Goal: Transaction & Acquisition: Purchase product/service

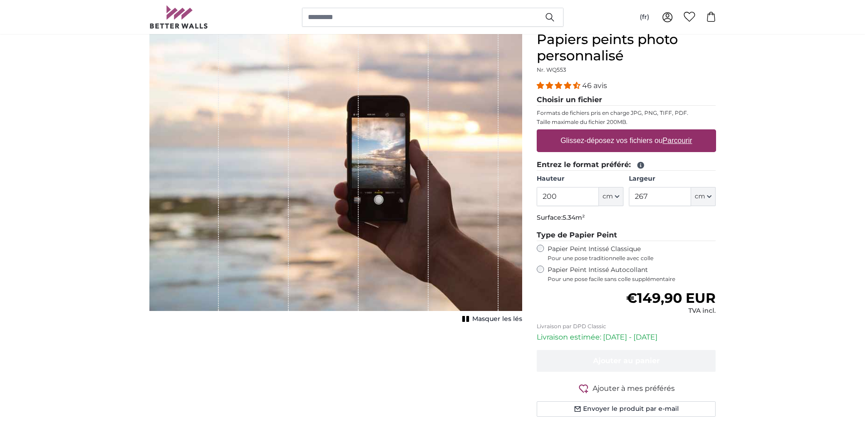
scroll to position [91, 0]
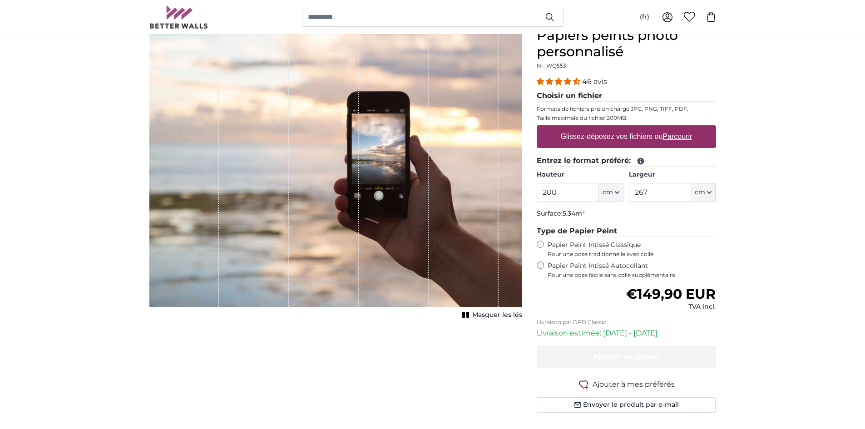
click at [669, 134] on u "Parcourir" at bounding box center [678, 137] width 30 height 8
click at [669, 128] on input "Glissez-déposez vos fichiers ou Parcourir" at bounding box center [626, 126] width 179 height 3
type input "**********"
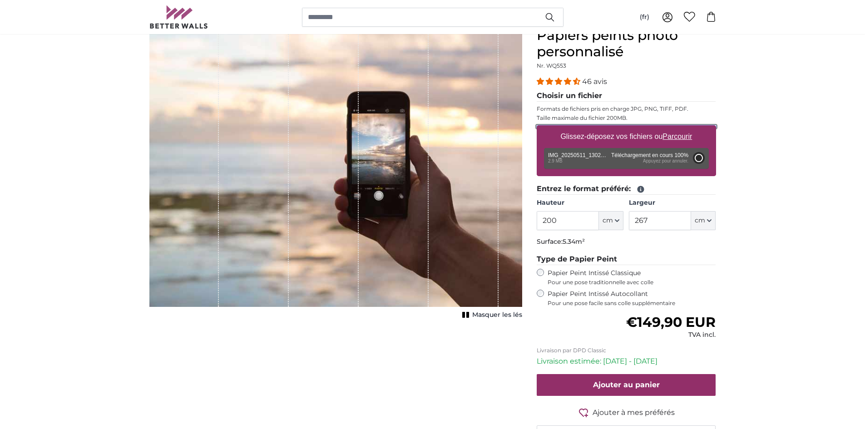
type input "266"
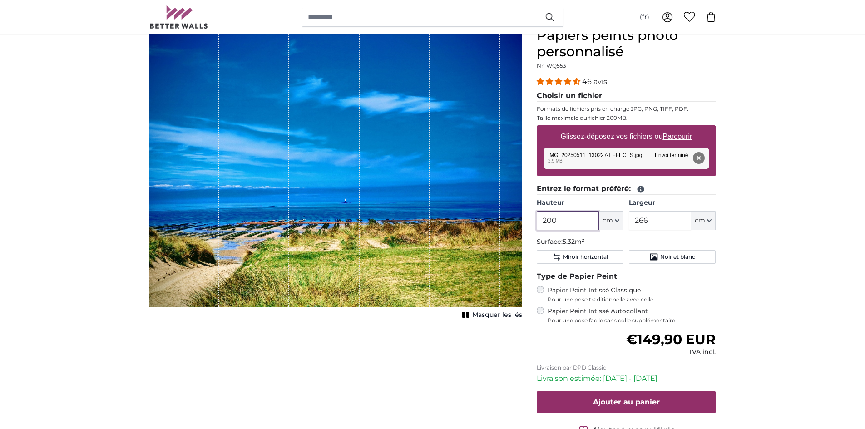
click at [574, 223] on input "200" at bounding box center [568, 220] width 62 height 19
type input "250"
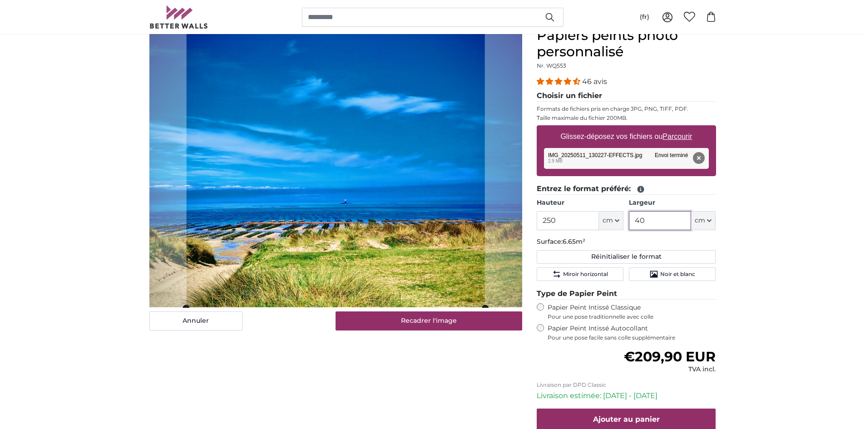
type input "400"
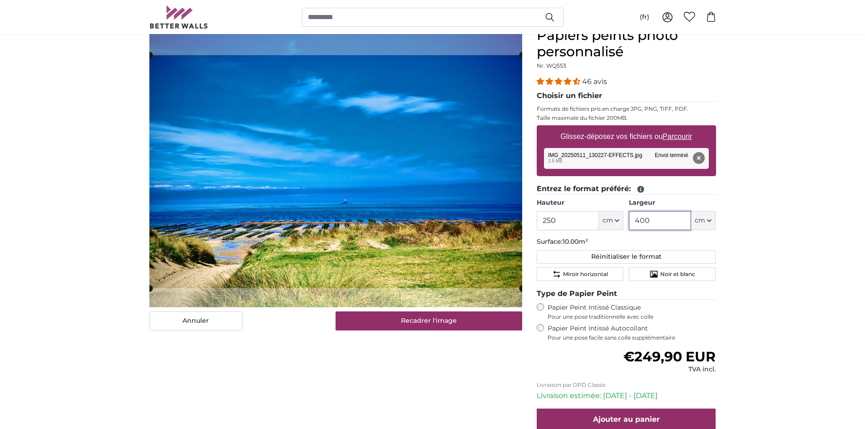
click at [304, 167] on cropper-handle at bounding box center [335, 171] width 373 height 233
click at [660, 219] on input "400" at bounding box center [660, 220] width 62 height 19
type input "500"
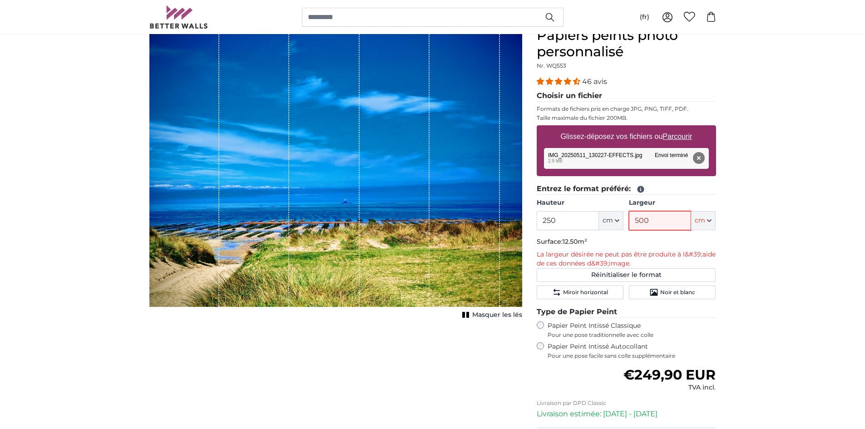
click at [650, 226] on input "500" at bounding box center [660, 220] width 62 height 19
click at [650, 225] on input "500" at bounding box center [660, 220] width 62 height 19
type input "400"
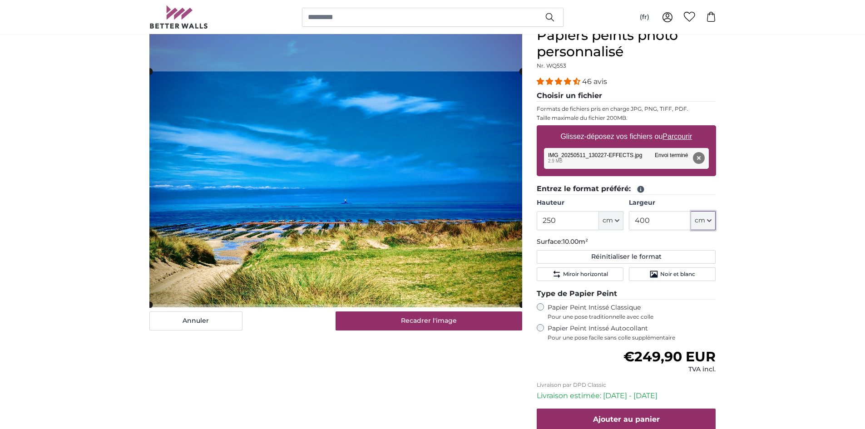
click at [346, 237] on cropper-handle at bounding box center [335, 187] width 373 height 233
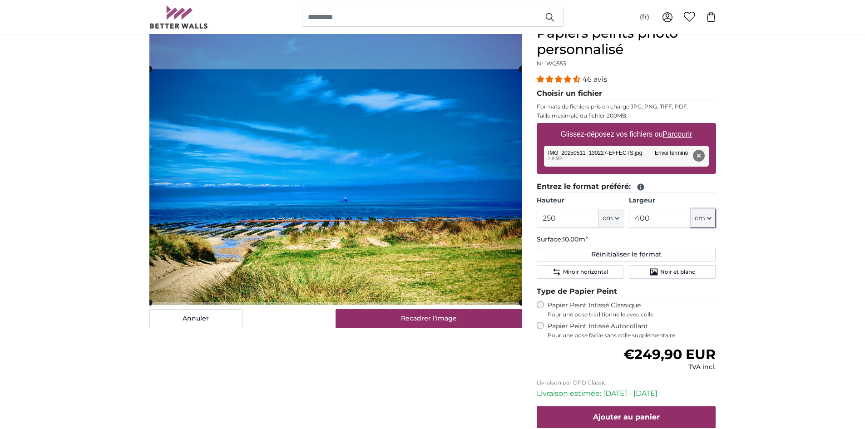
scroll to position [91, 0]
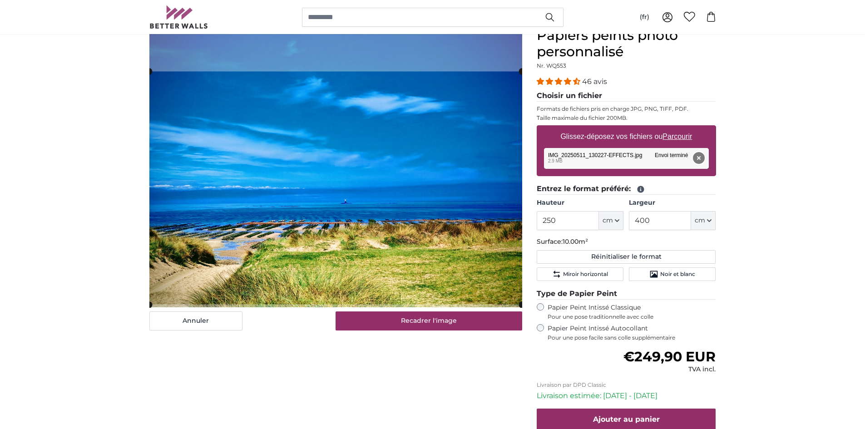
click at [697, 158] on button "Supprimer" at bounding box center [699, 158] width 12 height 12
type input "200"
type input "266"
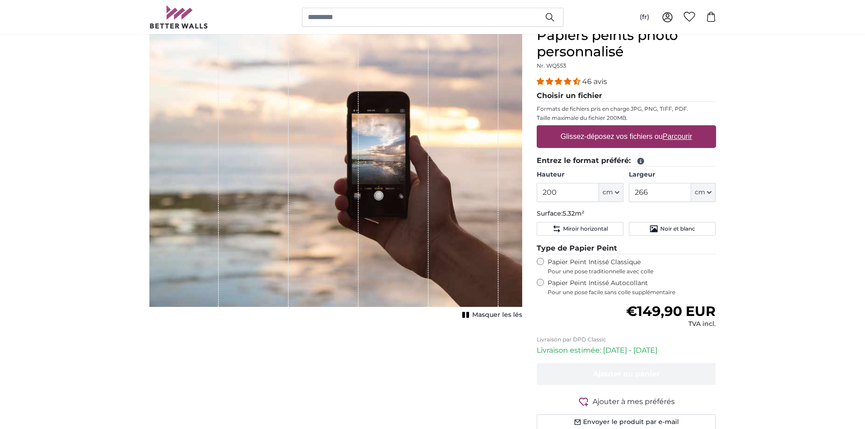
click at [638, 134] on label "Glissez-déposez vos fichiers ou Parcourir" at bounding box center [626, 137] width 139 height 18
click at [638, 128] on input "Glissez-déposez vos fichiers ou Parcourir" at bounding box center [626, 126] width 179 height 3
type input "**********"
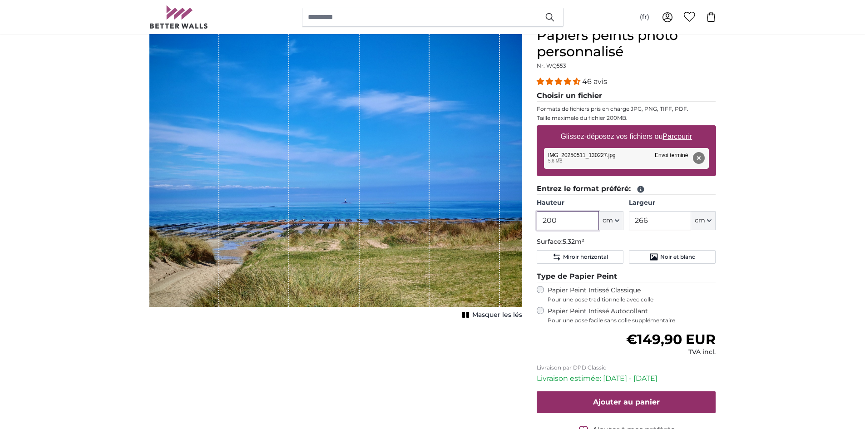
click at [561, 223] on input "200" at bounding box center [568, 220] width 62 height 19
type input "250"
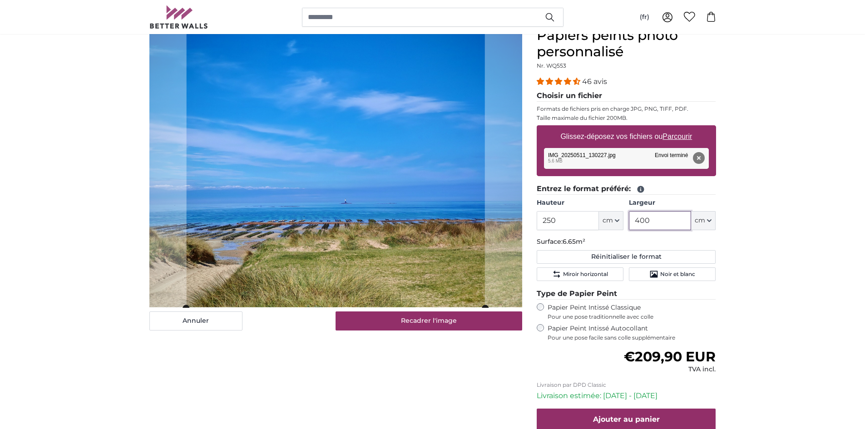
type input "400"
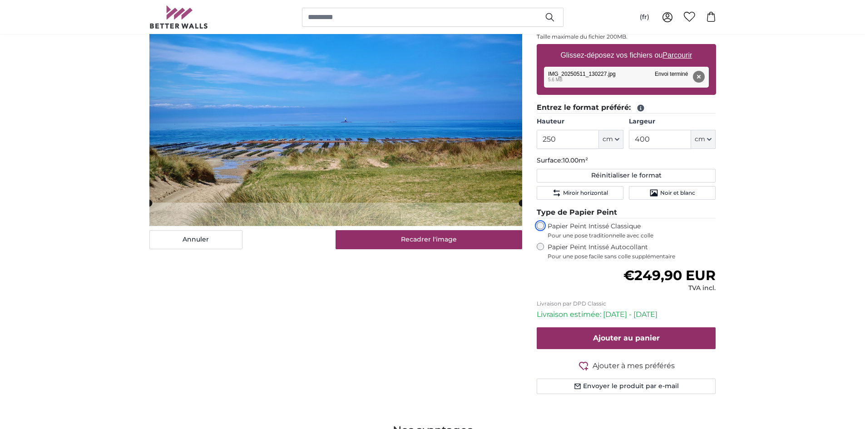
scroll to position [45, 0]
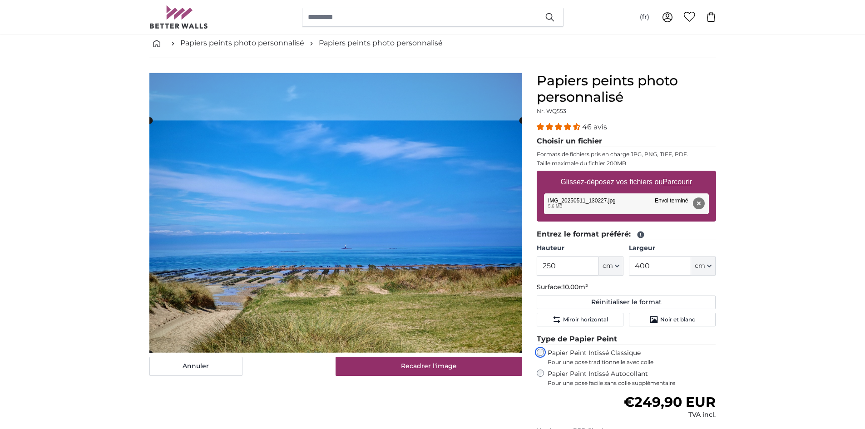
click at [350, 318] on cropper-handle at bounding box center [335, 236] width 373 height 233
